Goal: Task Accomplishment & Management: Manage account settings

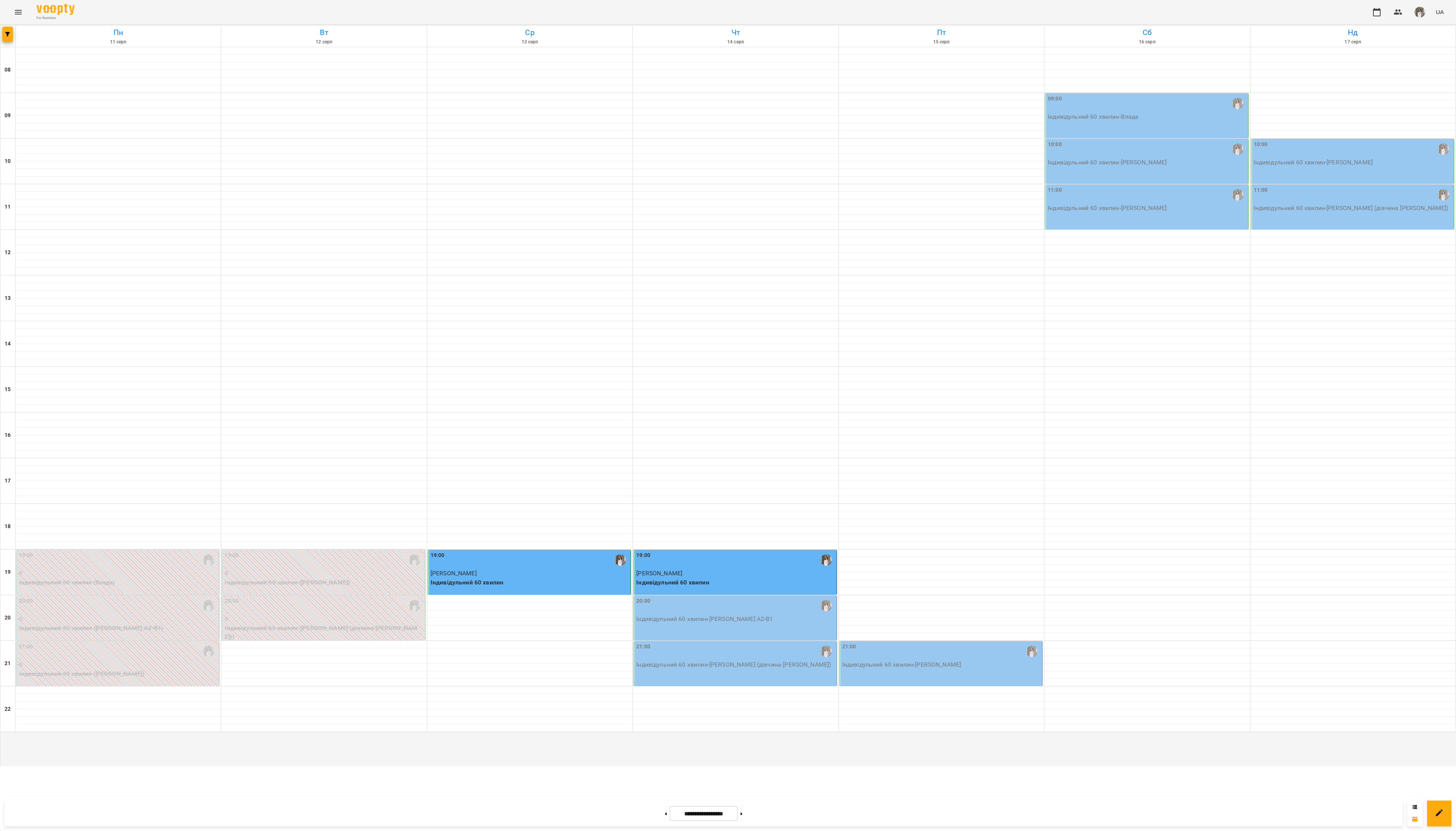
click at [796, 615] on div "20:00" at bounding box center [735, 606] width 198 height 18
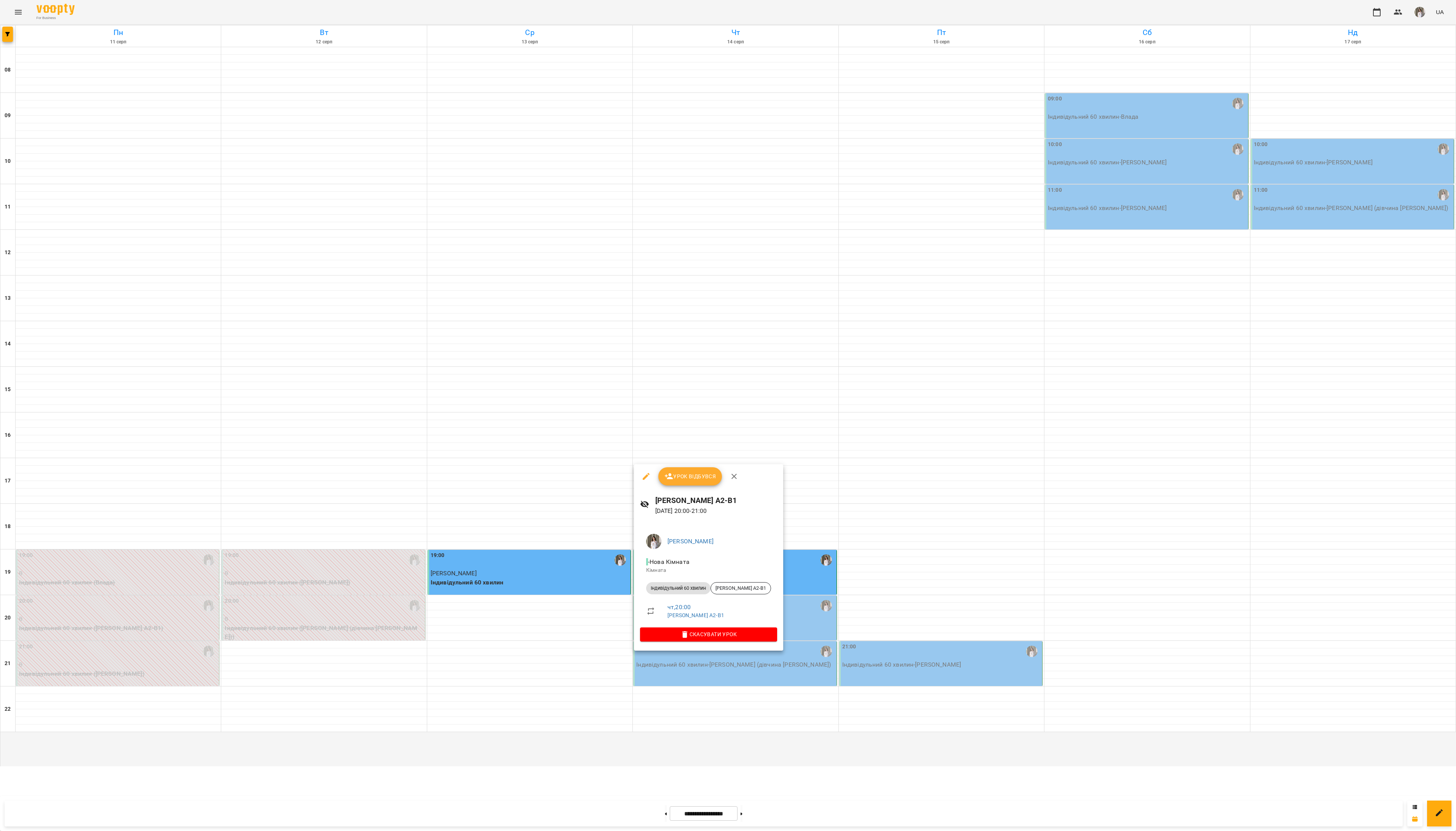
click at [682, 477] on span "Урок відбувся" at bounding box center [691, 476] width 52 height 9
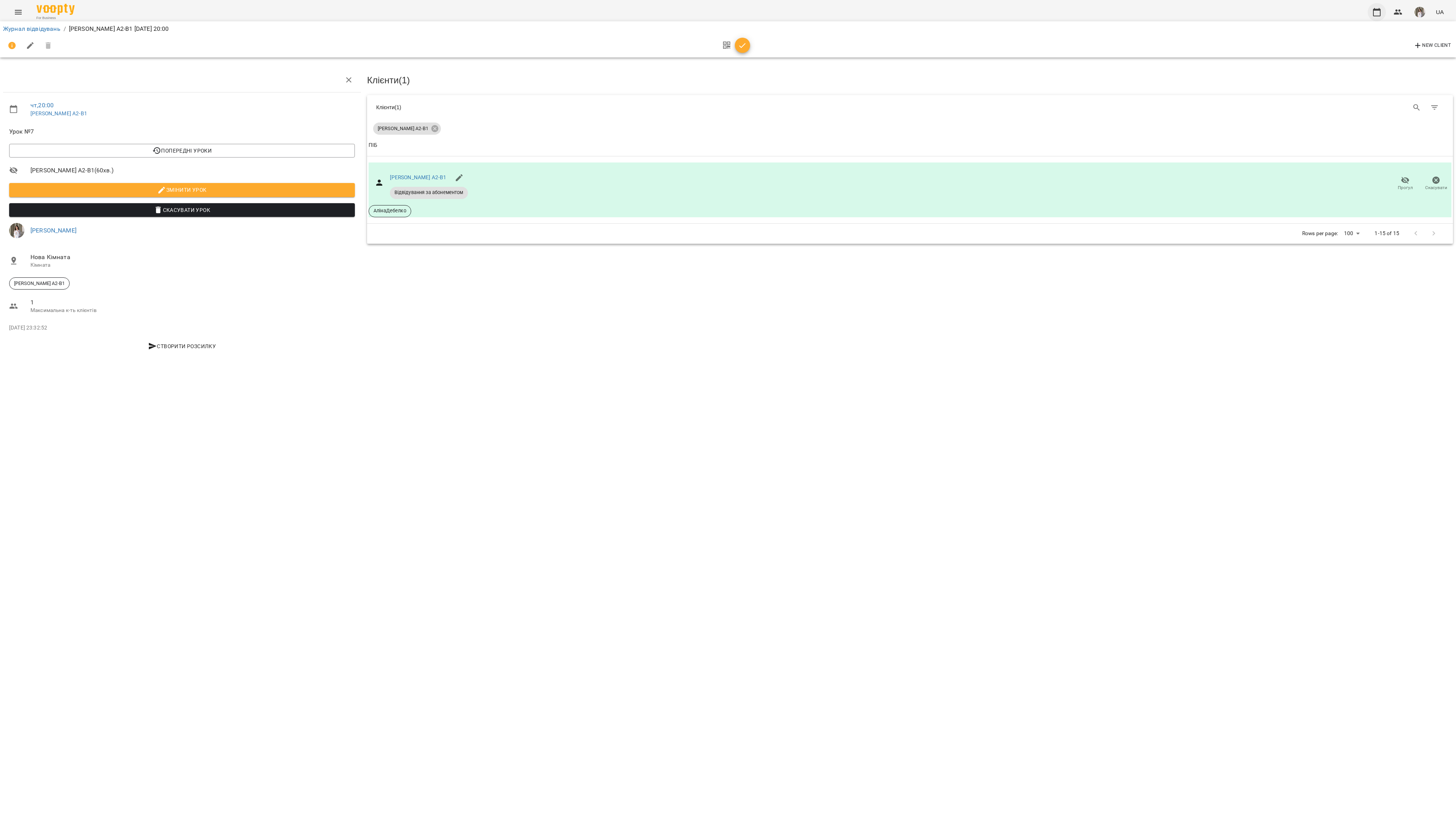
click at [1381, 12] on icon "button" at bounding box center [1376, 12] width 7 height 8
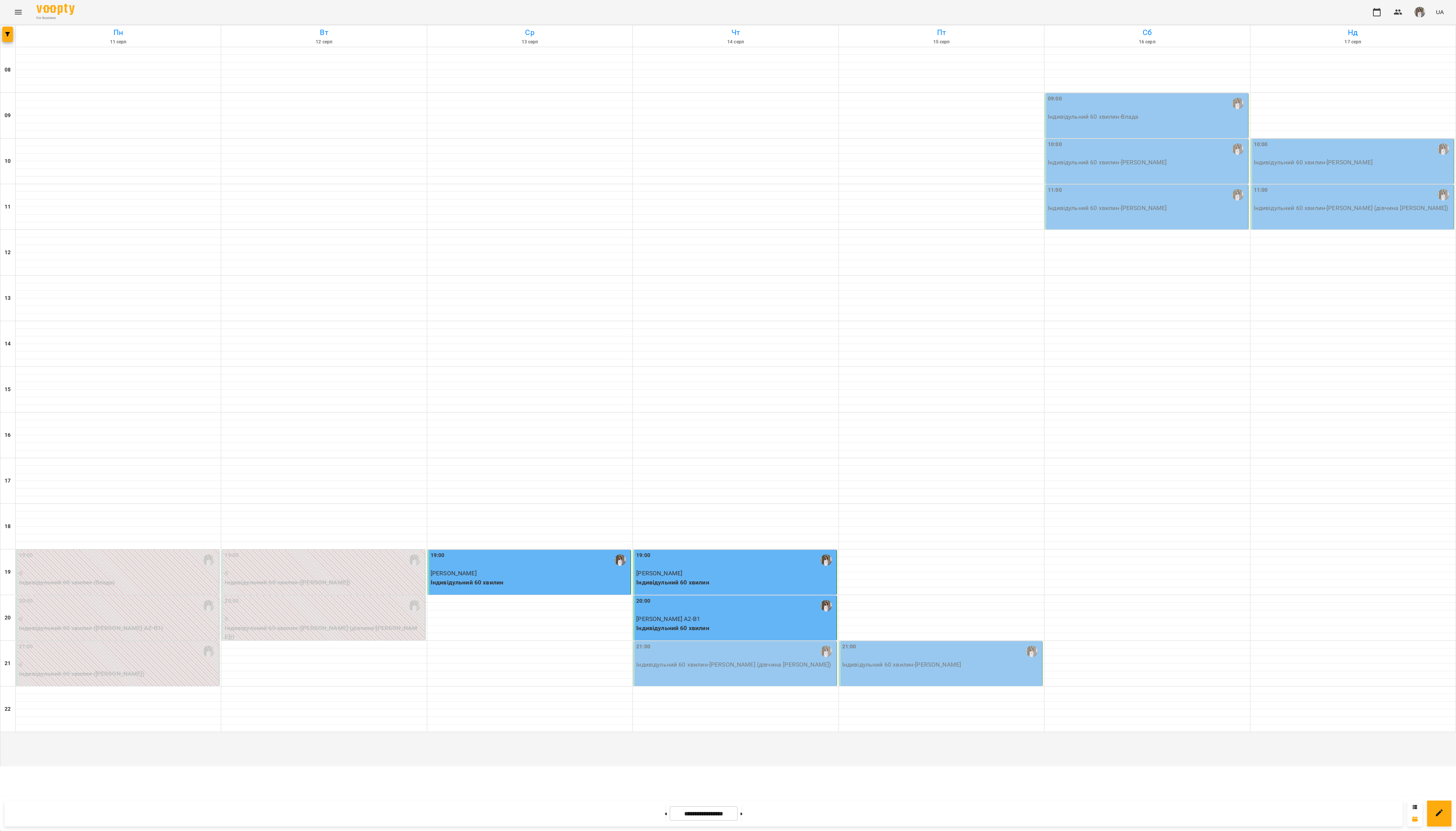
click at [809, 669] on p "Індивідульний 60 хвилин - [PERSON_NAME] (дівчина [PERSON_NAME])" at bounding box center [735, 665] width 198 height 9
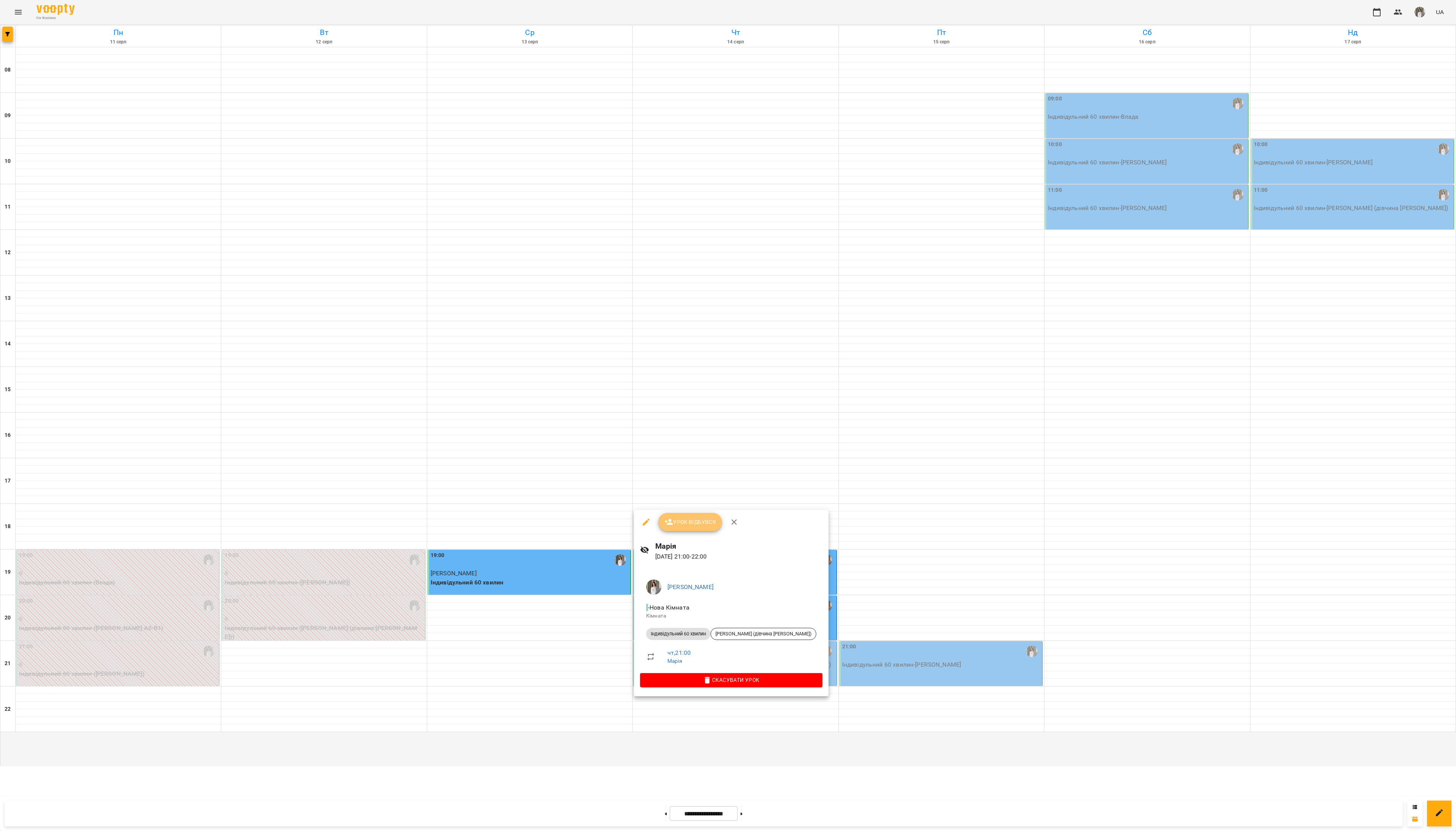
click at [694, 528] on button "Урок відбувся" at bounding box center [690, 522] width 64 height 18
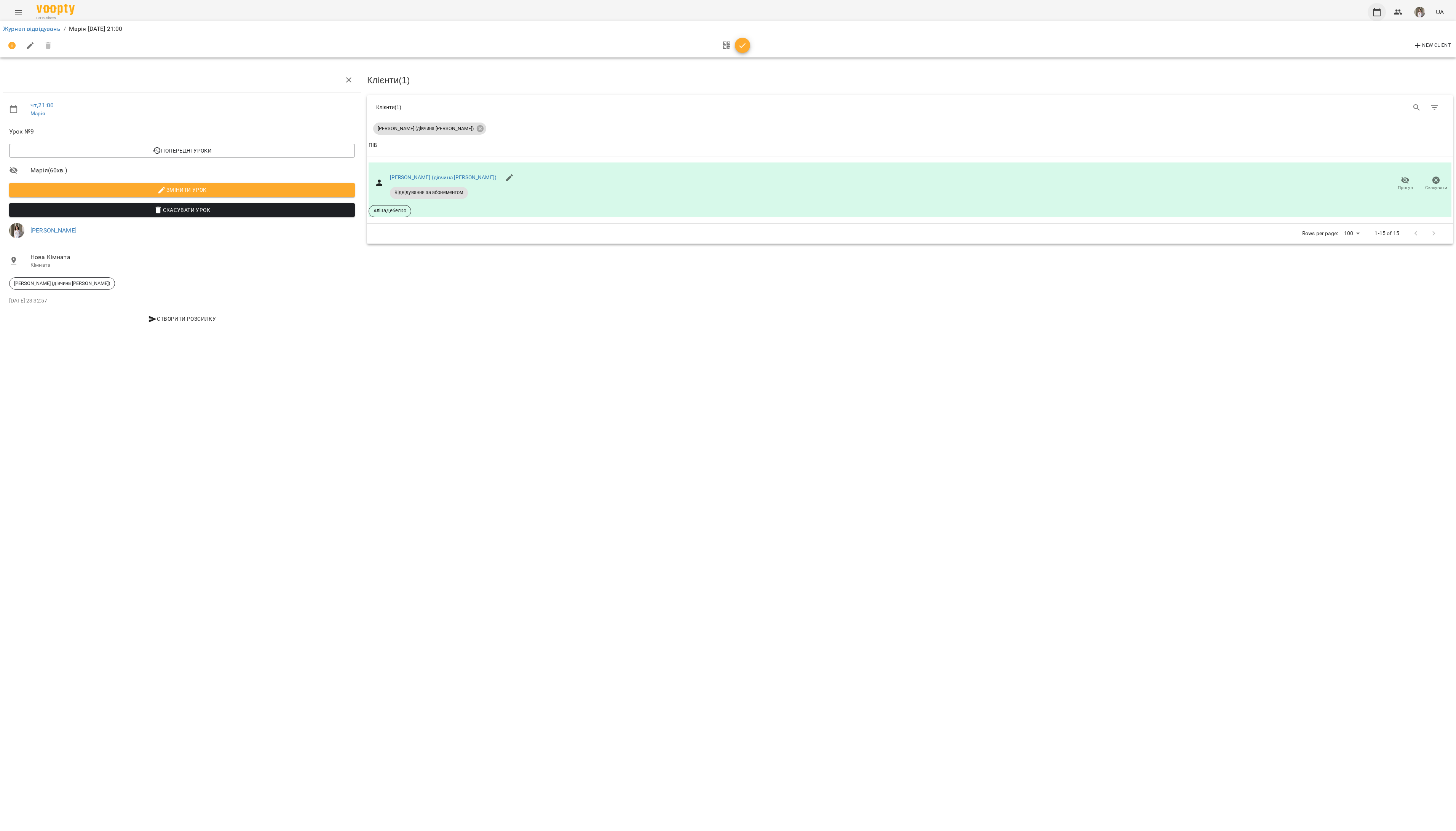
click at [1375, 19] on button "button" at bounding box center [1377, 12] width 18 height 18
